Goal: Task Accomplishment & Management: Use online tool/utility

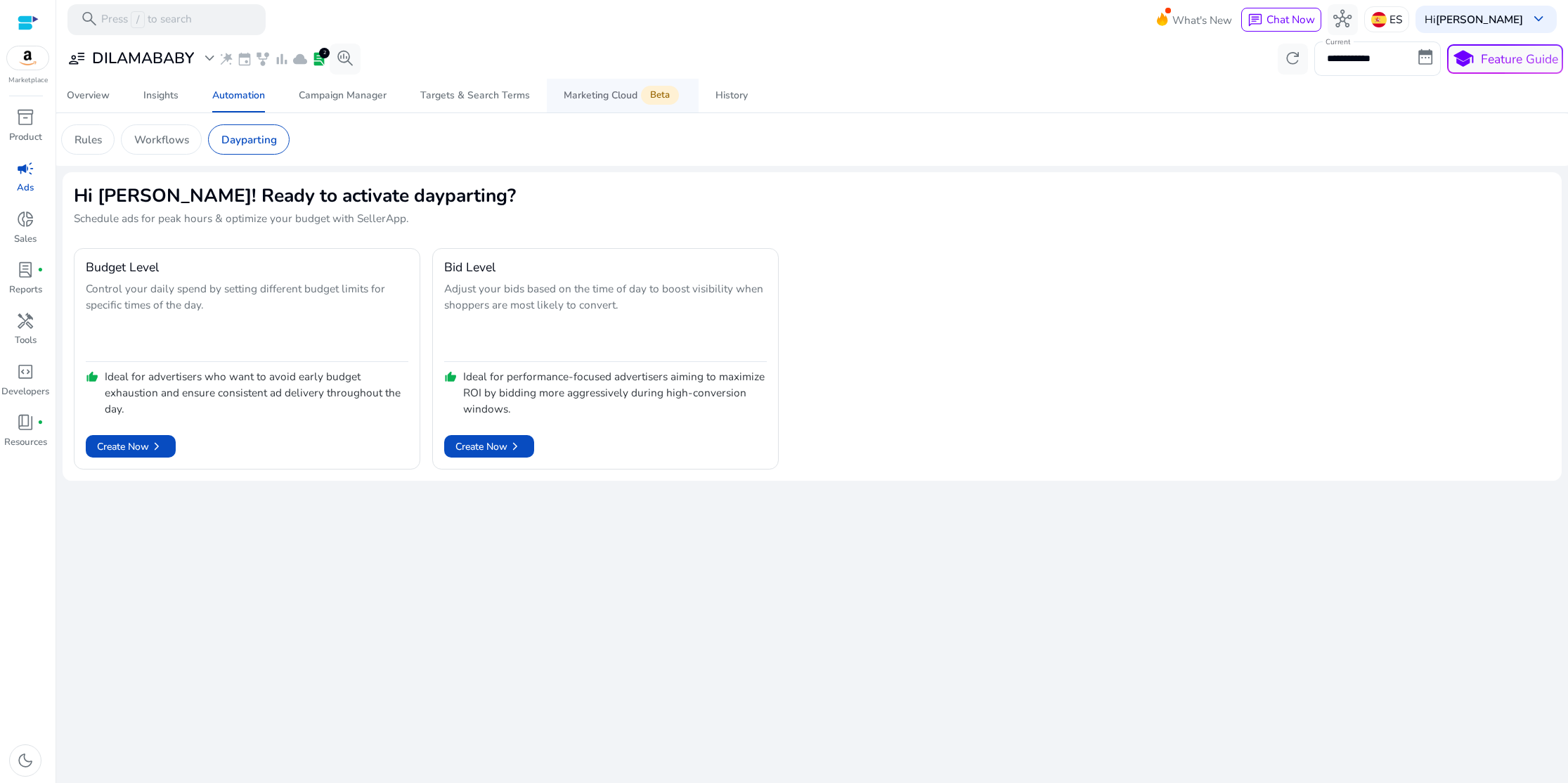
click at [590, 100] on div "Marketing Cloud Beta" at bounding box center [622, 95] width 118 height 13
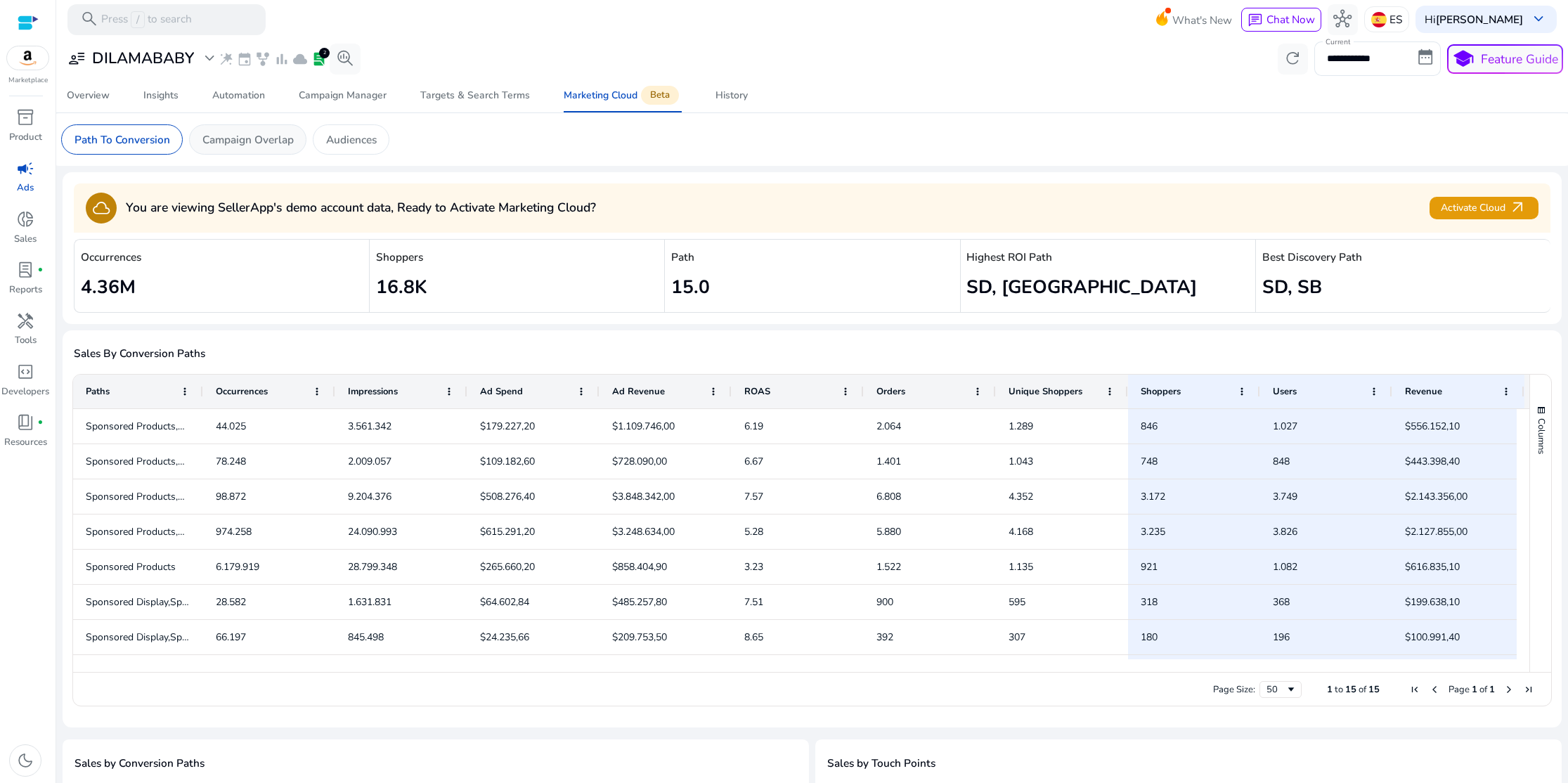
click at [287, 146] on p "Campaign Overlap" at bounding box center [248, 140] width 91 height 16
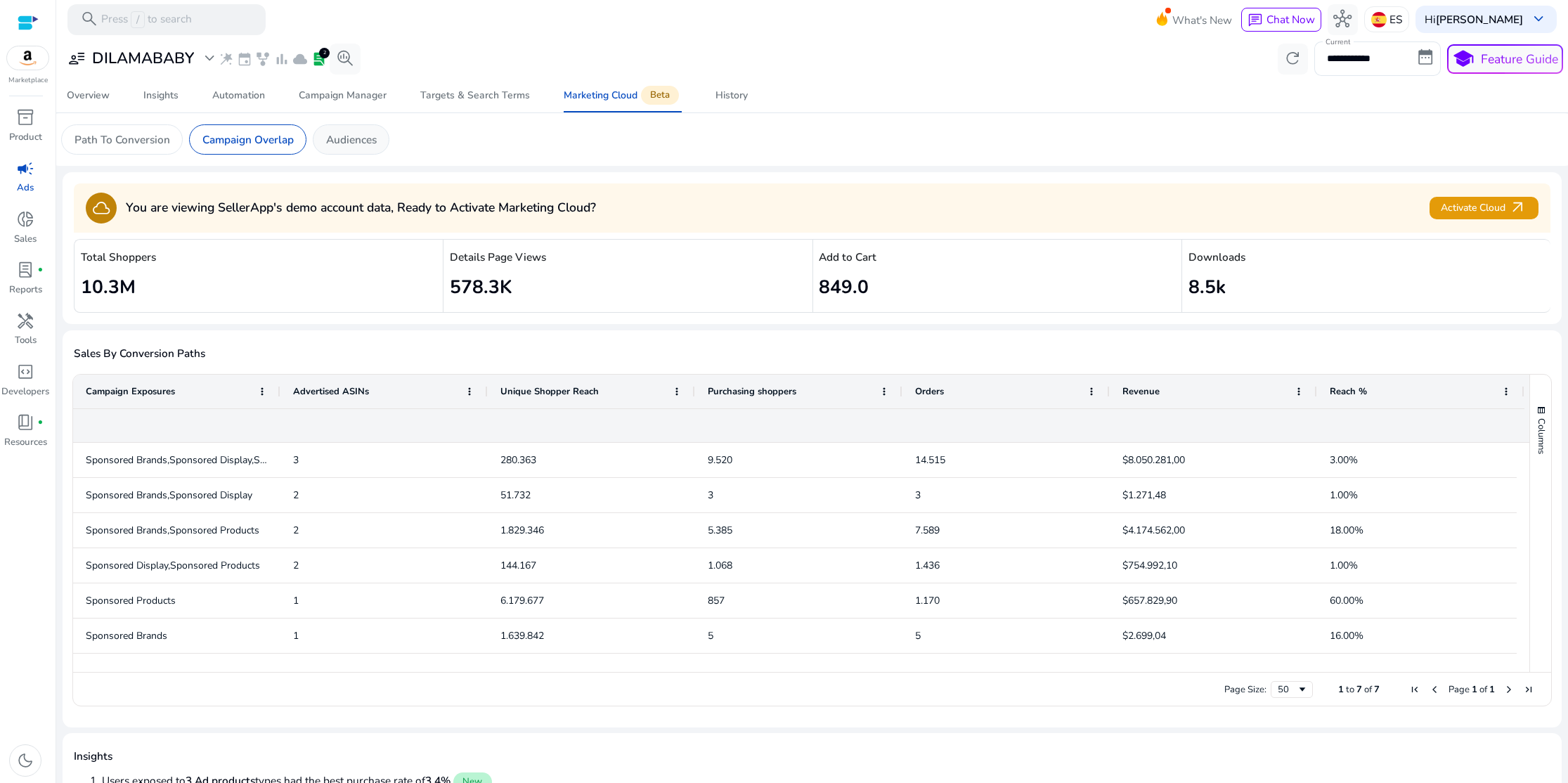
click at [346, 140] on p "Audiences" at bounding box center [351, 140] width 50 height 16
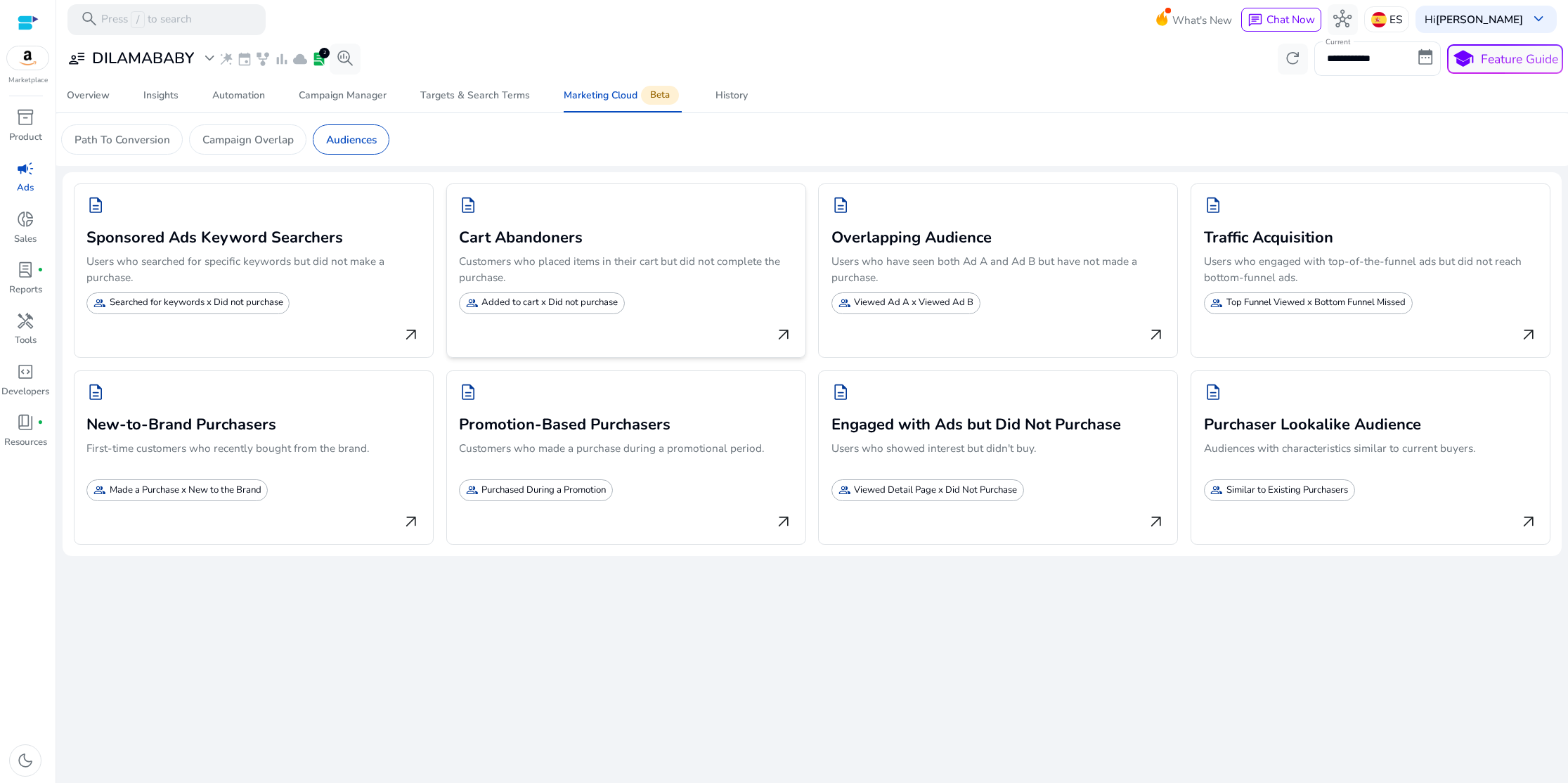
click at [570, 304] on p "Added to cart x Did not purchase" at bounding box center [550, 303] width 136 height 14
click at [33, 266] on span "lab_profile" at bounding box center [25, 270] width 18 height 18
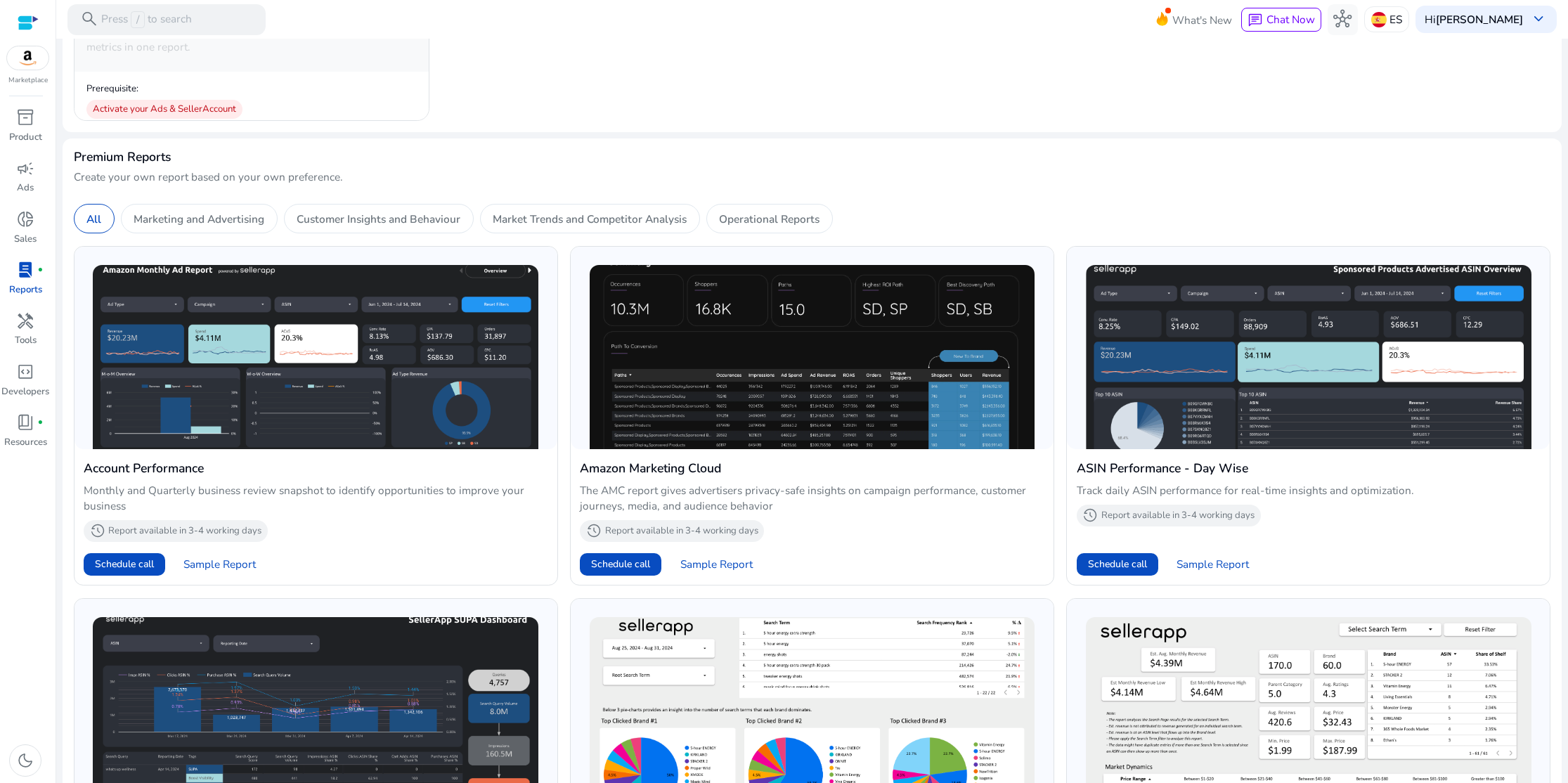
scroll to position [353, 0]
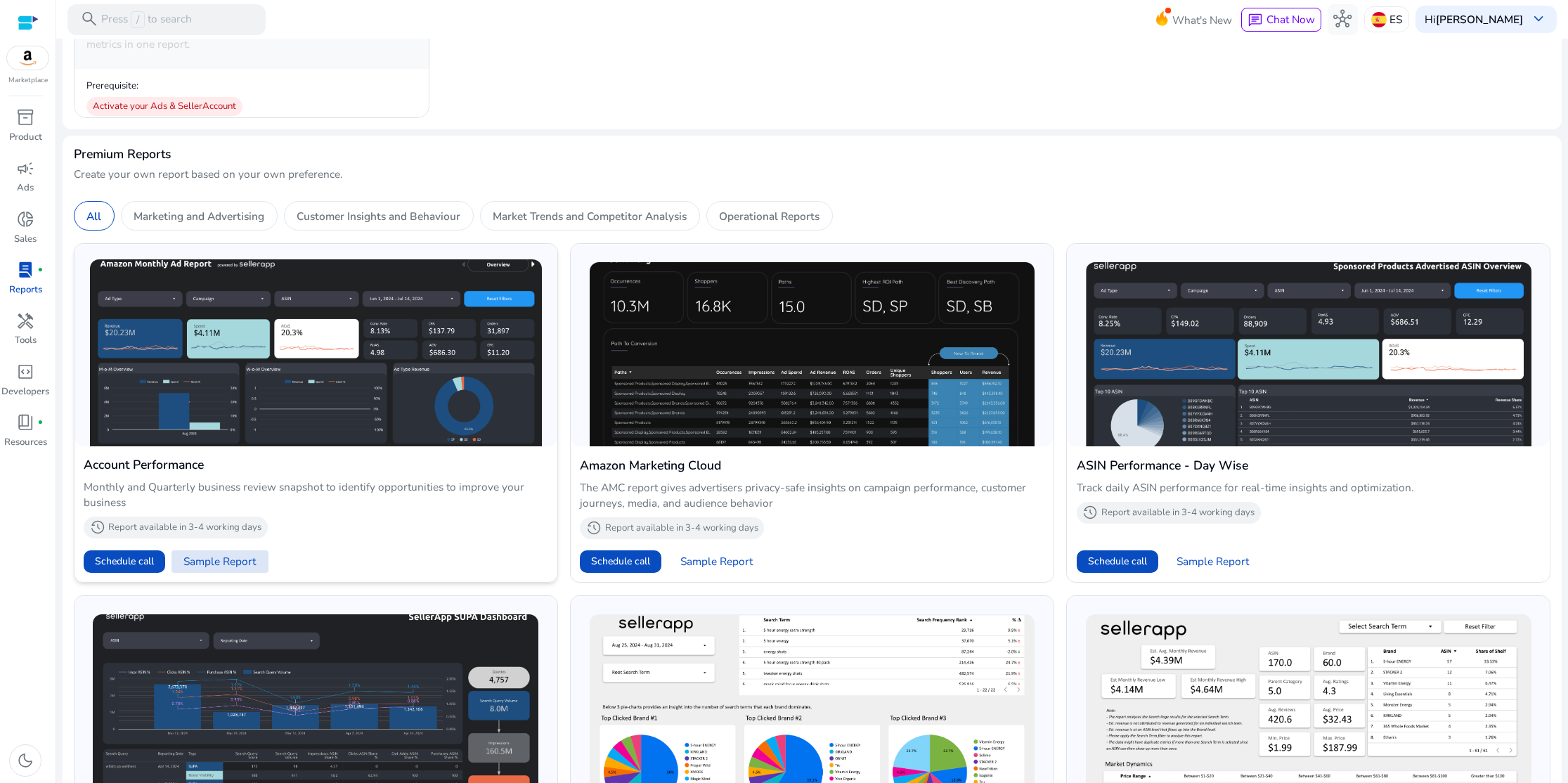
click at [214, 562] on span "Sample Report" at bounding box center [220, 561] width 73 height 16
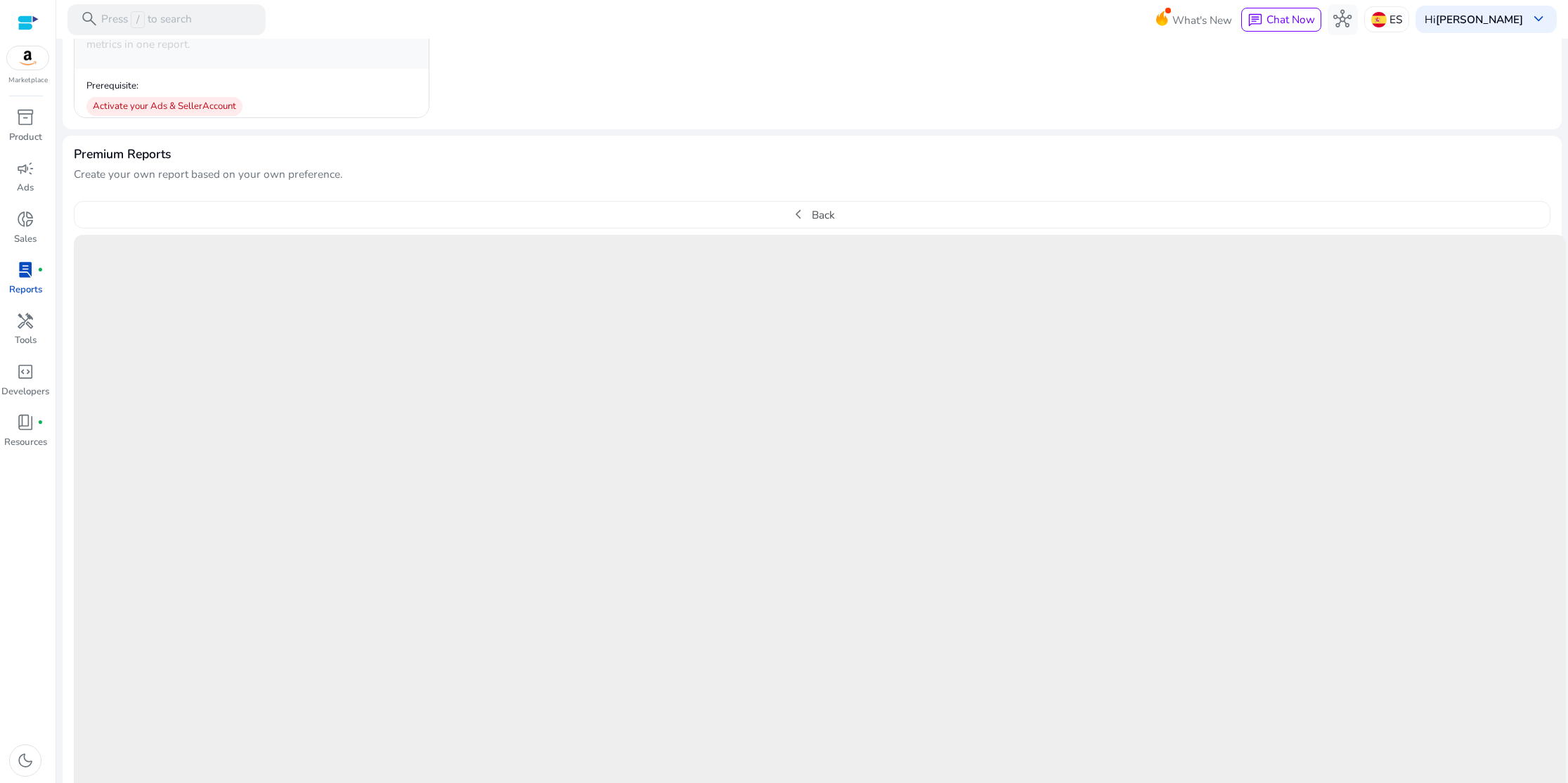
scroll to position [542, 0]
